Goal: Transaction & Acquisition: Purchase product/service

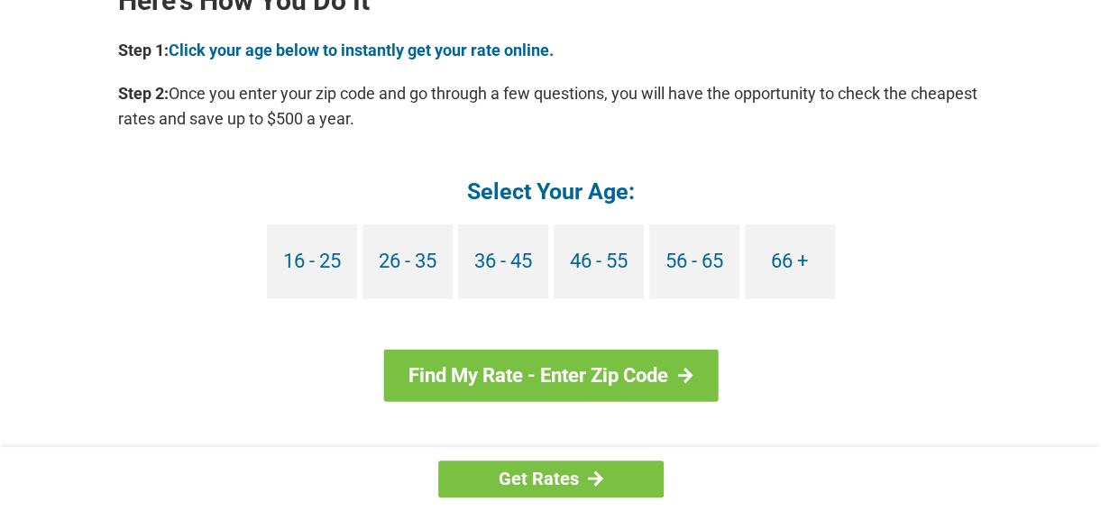
scroll to position [1692, 0]
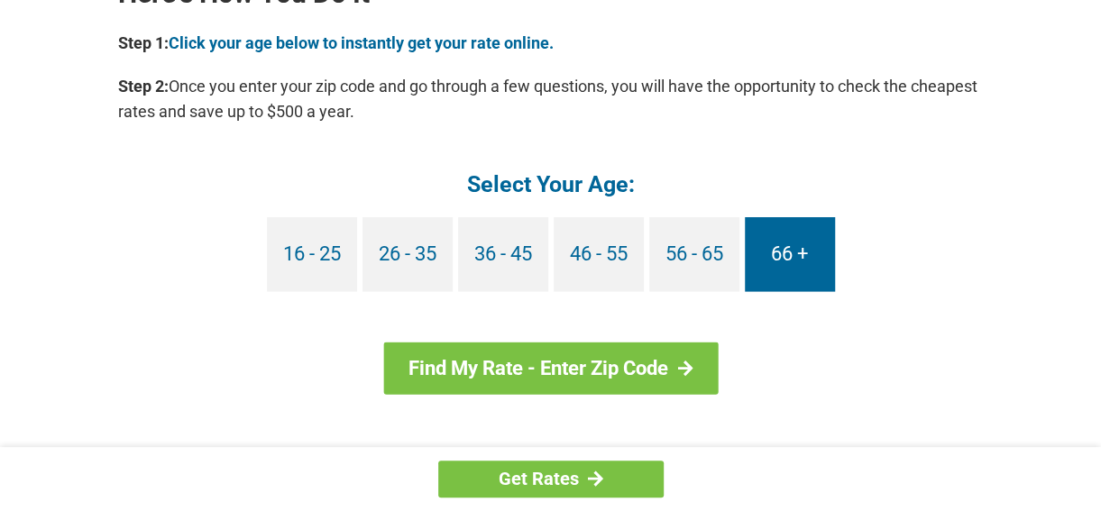
click at [788, 266] on link "66 +" at bounding box center [790, 254] width 90 height 75
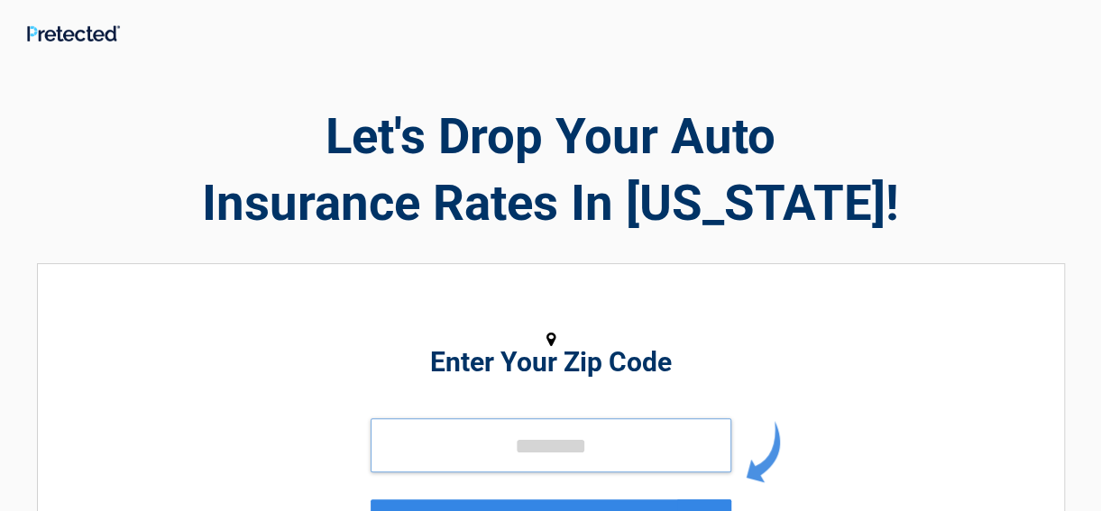
click at [694, 451] on input "tel" at bounding box center [551, 445] width 361 height 54
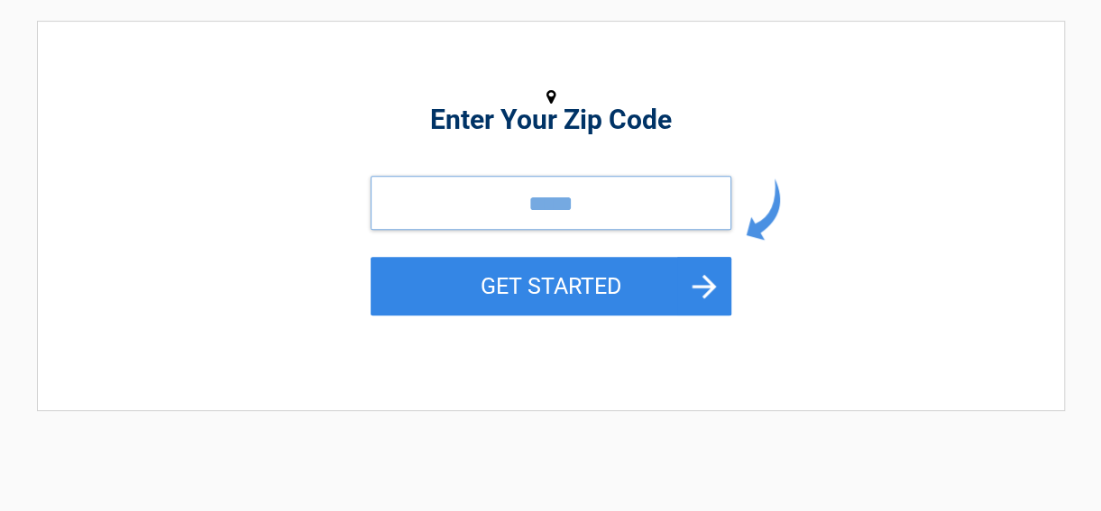
scroll to position [269, 0]
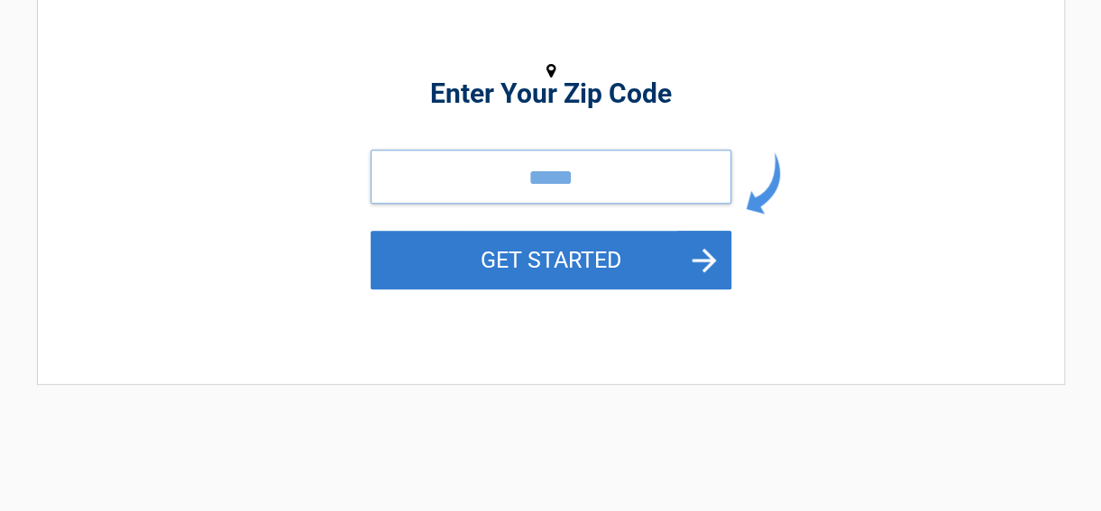
type input "*****"
click at [658, 250] on button "GET STARTED" at bounding box center [551, 260] width 361 height 59
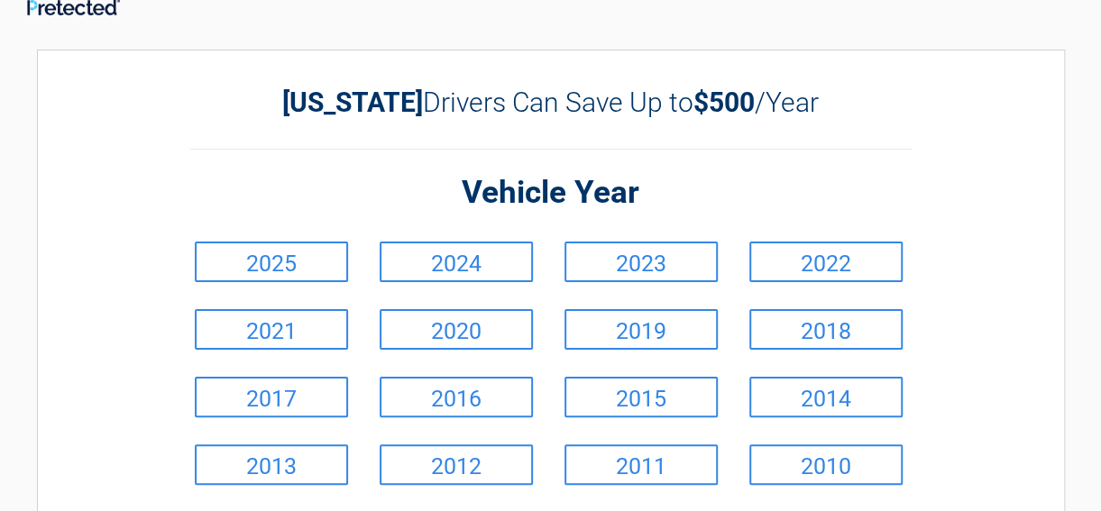
scroll to position [0, 0]
